Goal: Check status: Check status

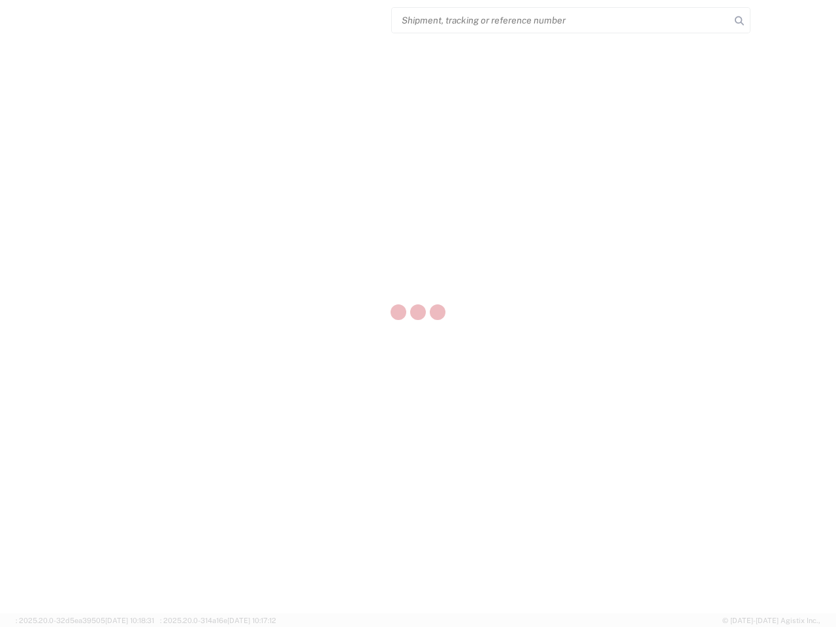
select select "US"
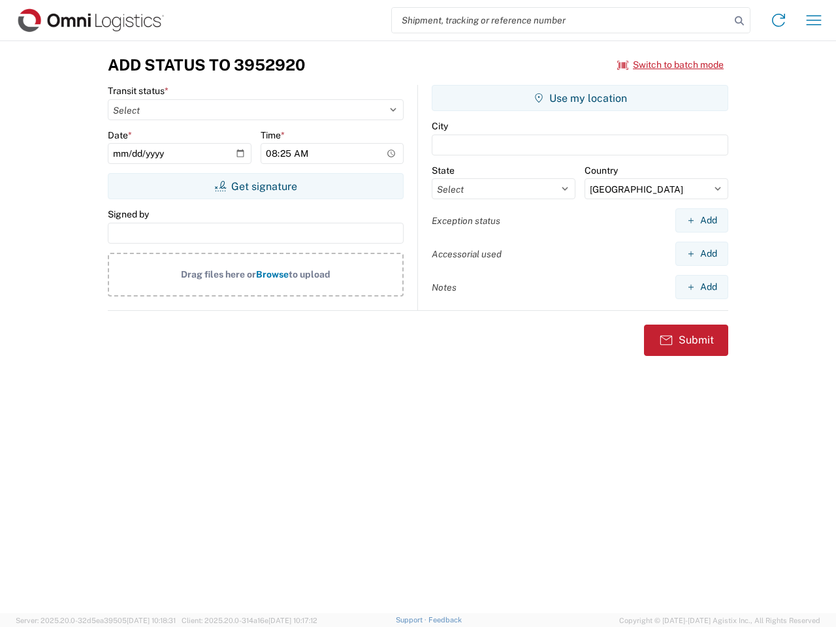
click at [561, 20] on input "search" at bounding box center [561, 20] width 338 height 25
click at [740, 21] on icon at bounding box center [739, 21] width 18 height 18
click at [779, 20] on icon at bounding box center [778, 20] width 21 height 21
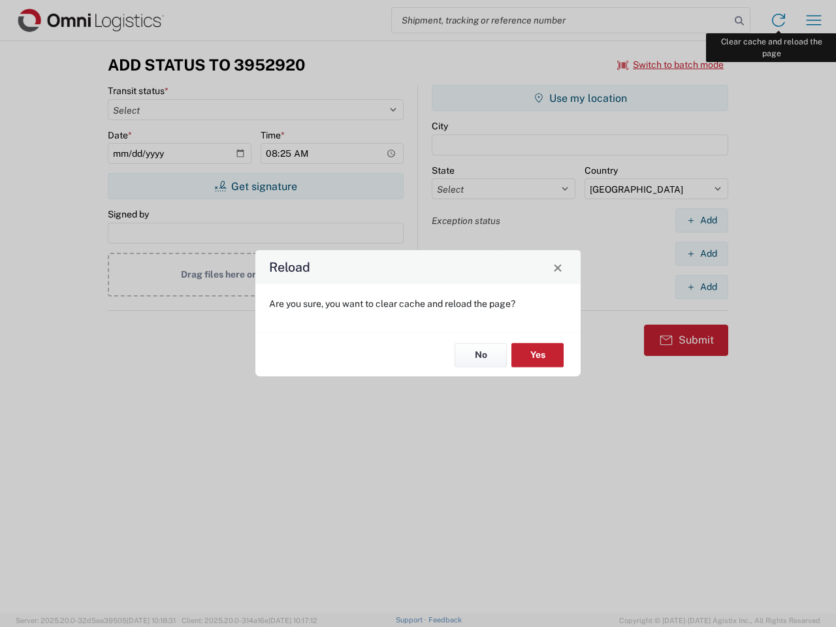
click at [814, 20] on div "Reload Are you sure, you want to clear cache and reload the page? No Yes" at bounding box center [418, 313] width 836 height 627
click at [671, 65] on div "Reload Are you sure, you want to clear cache and reload the page? No Yes" at bounding box center [418, 313] width 836 height 627
click at [255, 186] on div "Reload Are you sure, you want to clear cache and reload the page? No Yes" at bounding box center [418, 313] width 836 height 627
click at [580, 98] on div "Reload Are you sure, you want to clear cache and reload the page? No Yes" at bounding box center [418, 313] width 836 height 627
click at [702, 220] on div "Reload Are you sure, you want to clear cache and reload the page? No Yes" at bounding box center [418, 313] width 836 height 627
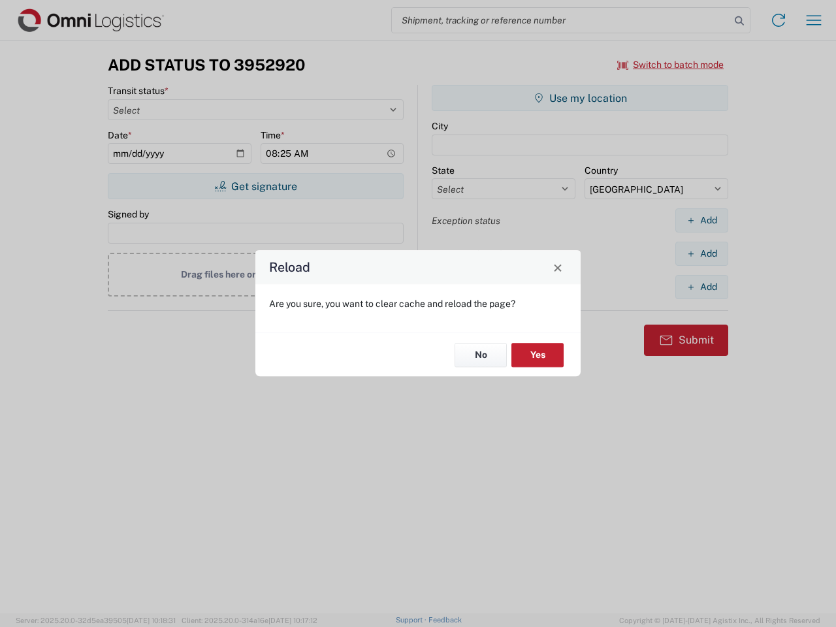
click at [702, 254] on div "Reload Are you sure, you want to clear cache and reload the page? No Yes" at bounding box center [418, 313] width 836 height 627
click at [702, 287] on div "Reload Are you sure, you want to clear cache and reload the page? No Yes" at bounding box center [418, 313] width 836 height 627
